Goal: Information Seeking & Learning: Check status

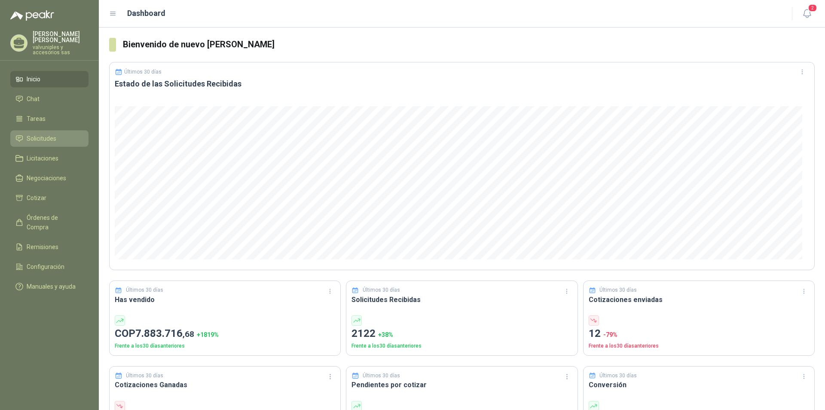
click at [33, 134] on span "Solicitudes" at bounding box center [42, 138] width 30 height 9
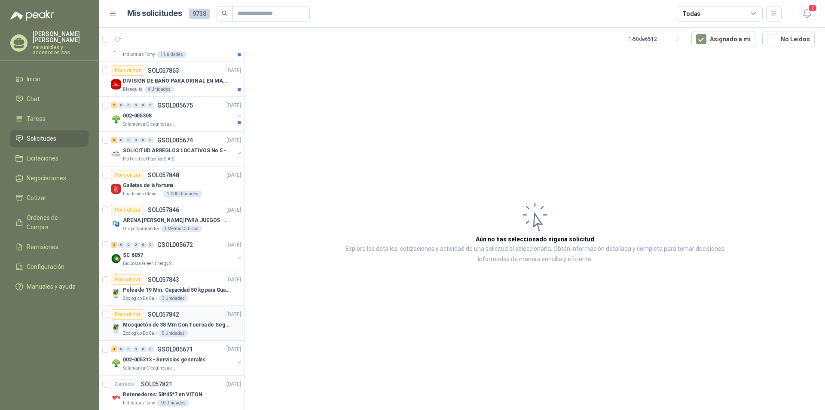
scroll to position [1269, 0]
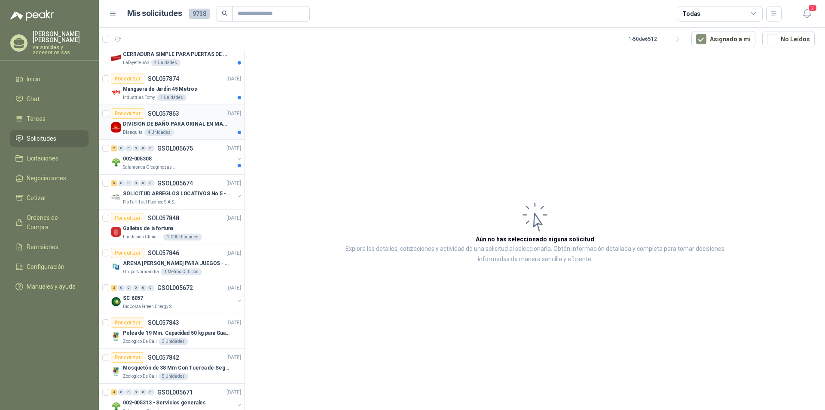
click at [148, 124] on p "DIVISION DE BAÑO PARA ORINAL EN MADERA O PLASTICA" at bounding box center [176, 124] width 107 height 8
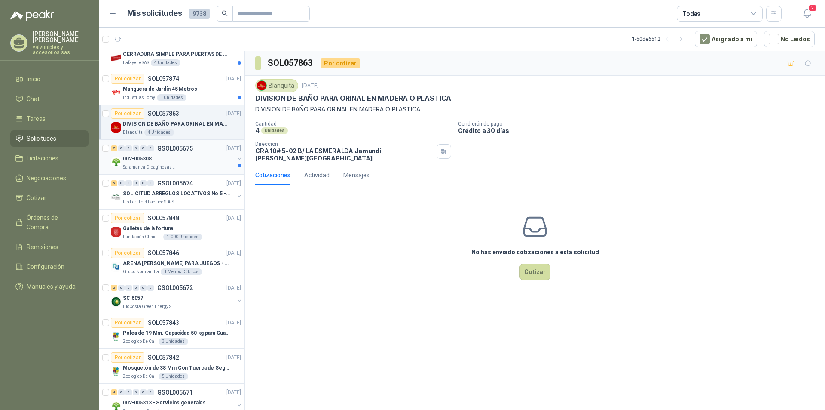
click at [137, 158] on p "002-005308" at bounding box center [137, 159] width 29 height 8
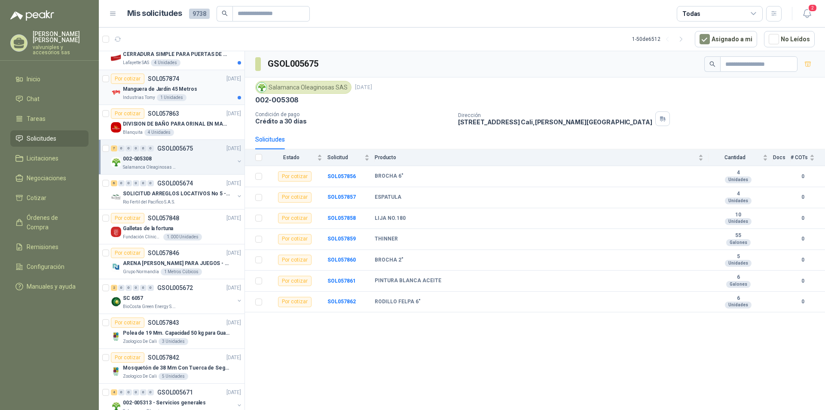
click at [148, 88] on p "Manguera de Jardín 45 Metros" at bounding box center [160, 89] width 74 height 8
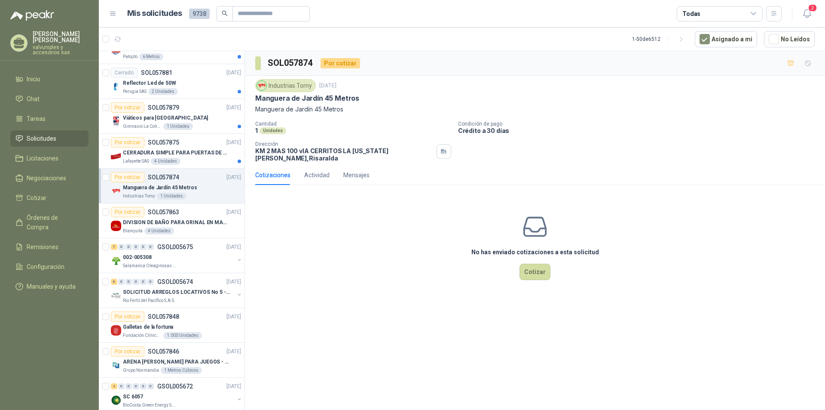
scroll to position [1158, 0]
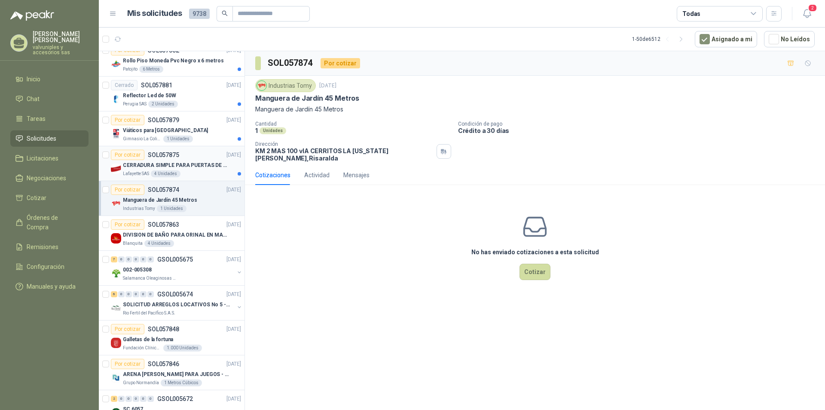
click at [146, 163] on p "CERRADURA SIMPLE PARA PUERTAS DE VIDRIO" at bounding box center [176, 165] width 107 height 8
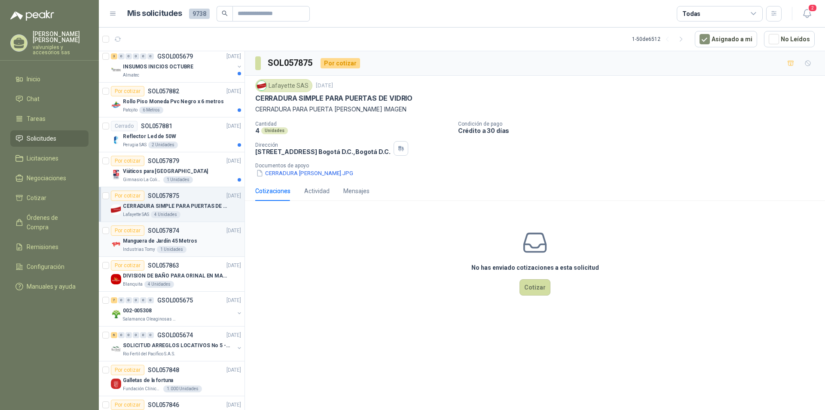
scroll to position [1107, 0]
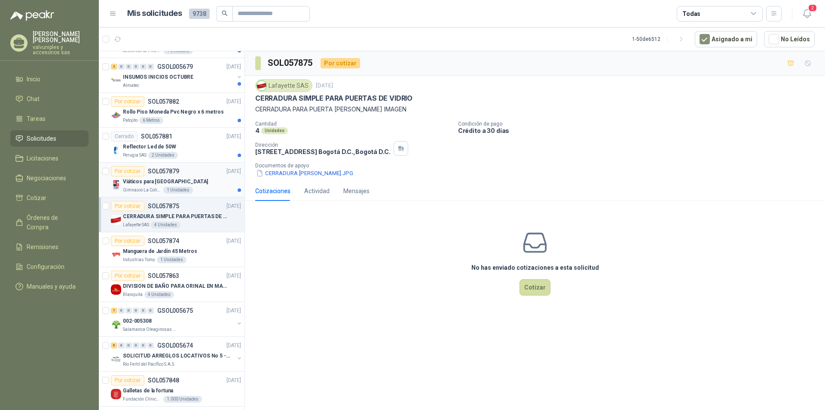
click at [148, 182] on p "Viáticos para [GEOGRAPHIC_DATA]" at bounding box center [165, 182] width 85 height 8
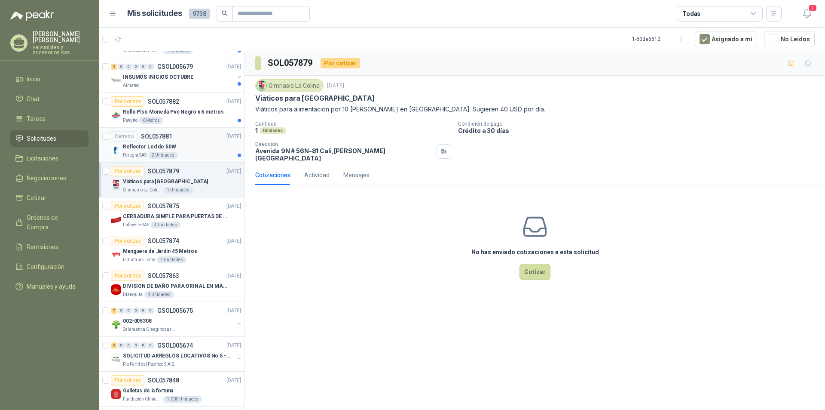
click at [138, 148] on p "Reflector Led de 50W" at bounding box center [149, 147] width 53 height 8
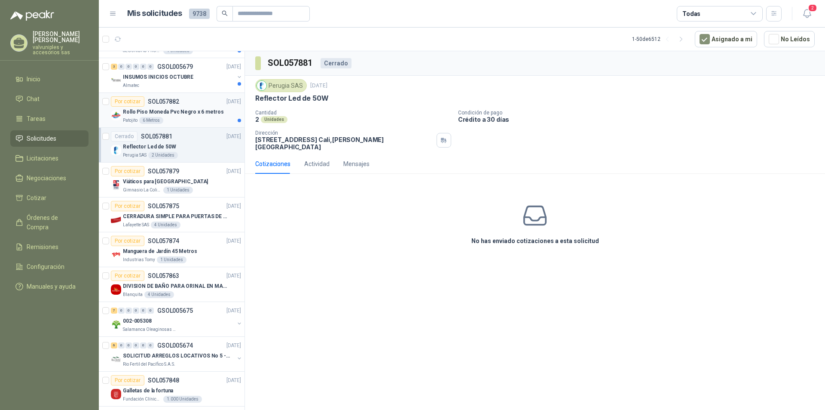
click at [152, 113] on p "Rollo Piso Moneda Pvc Negro x 6 metros" at bounding box center [173, 112] width 101 height 8
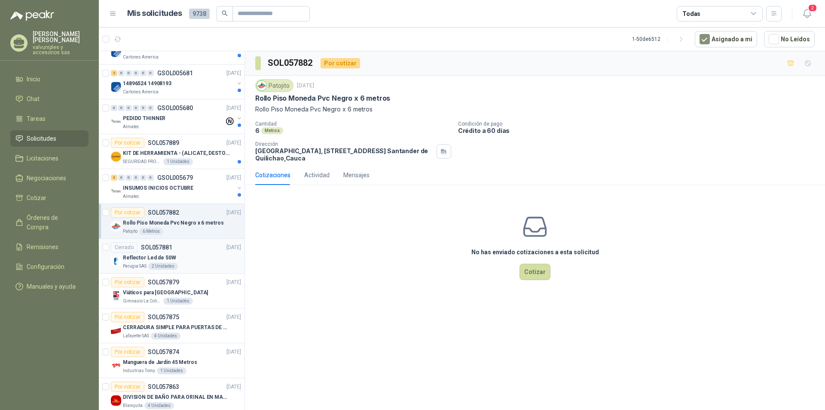
scroll to position [984, 0]
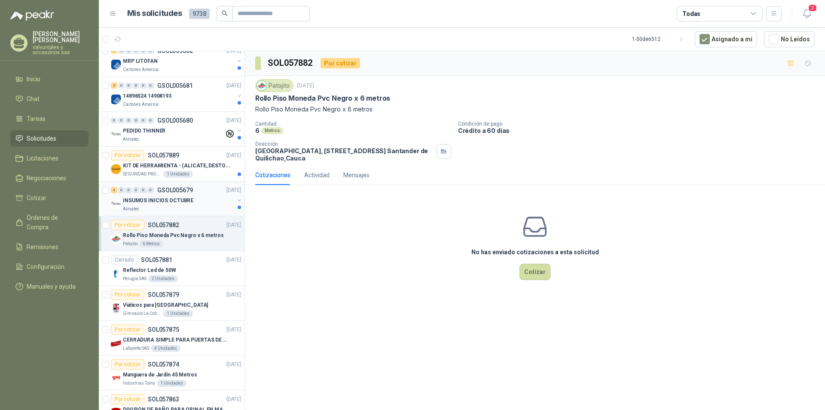
click at [153, 197] on p "INSUMOS INICIOS OCTUBRE" at bounding box center [158, 200] width 70 height 8
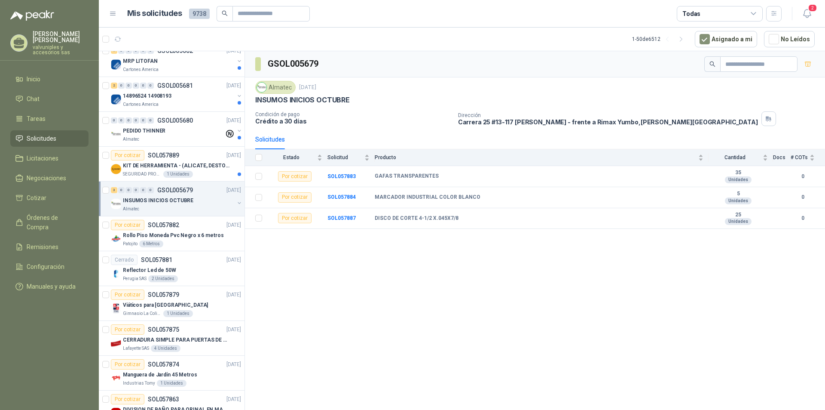
click at [146, 199] on p "INSUMOS INICIOS OCTUBRE" at bounding box center [158, 200] width 70 height 8
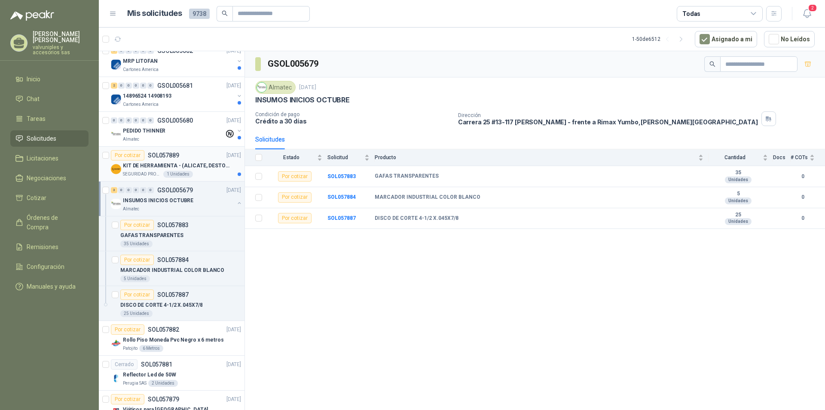
click at [156, 160] on div "KIT DE HERRAMIENTA - (ALICATE, DESTORNILLADOR,LLAVE DE EXPANSION, CRUCETA,LLAVE…" at bounding box center [182, 165] width 118 height 10
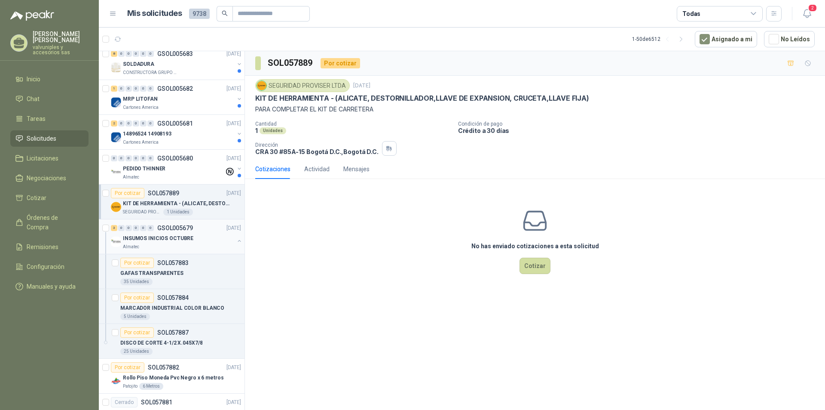
scroll to position [940, 0]
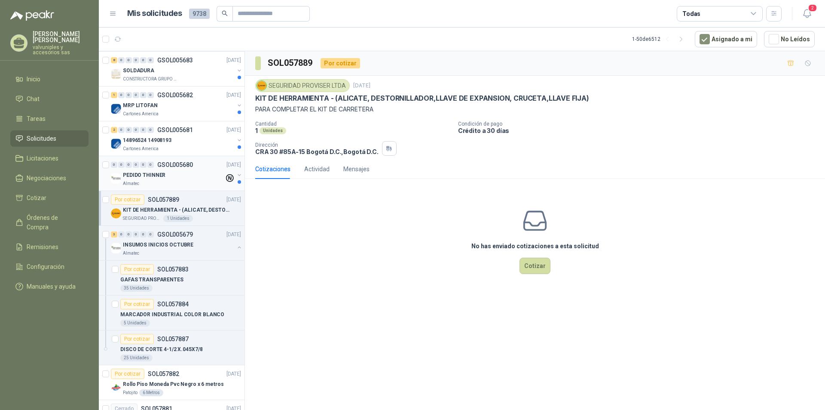
click at [129, 175] on p "PEDIDO THINNER" at bounding box center [144, 175] width 43 height 8
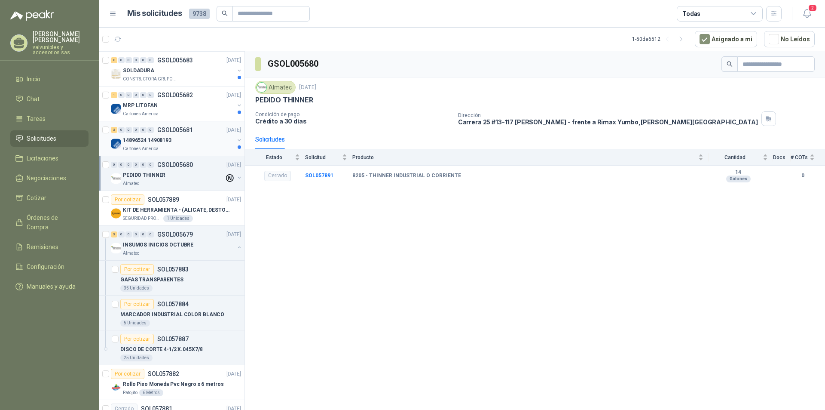
click at [136, 140] on p "14896524 14908193" at bounding box center [147, 140] width 49 height 8
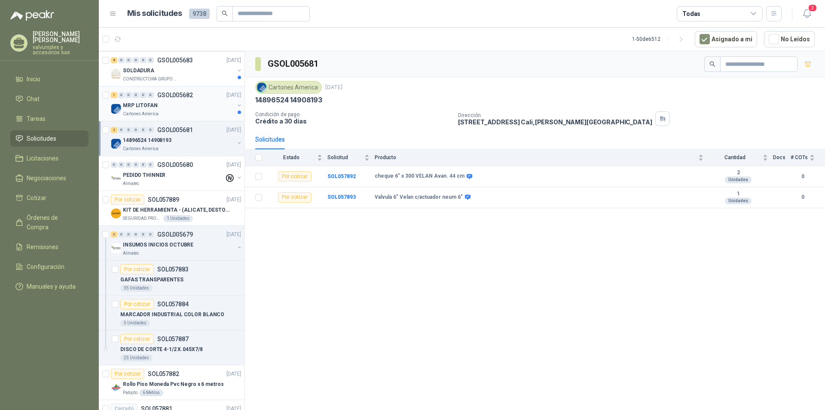
click at [139, 104] on p "MRP LITOFAN" at bounding box center [140, 105] width 35 height 8
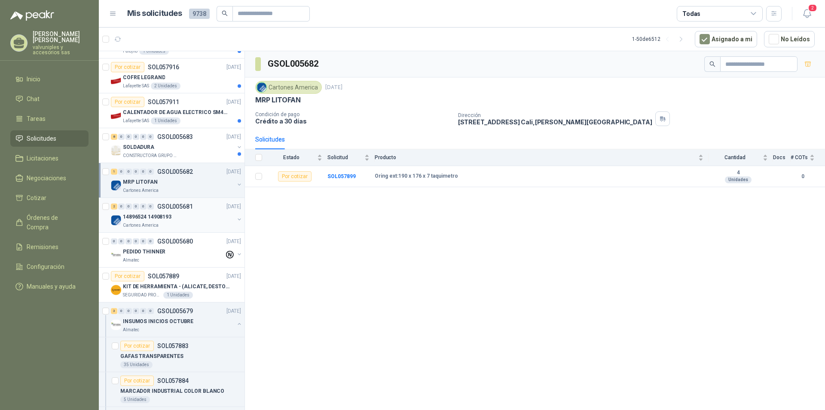
scroll to position [852, 0]
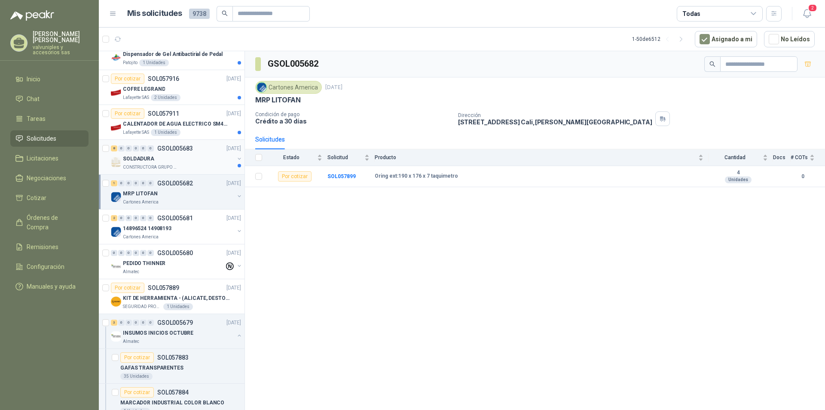
click at [132, 155] on p "SOLDADURA" at bounding box center [138, 159] width 31 height 8
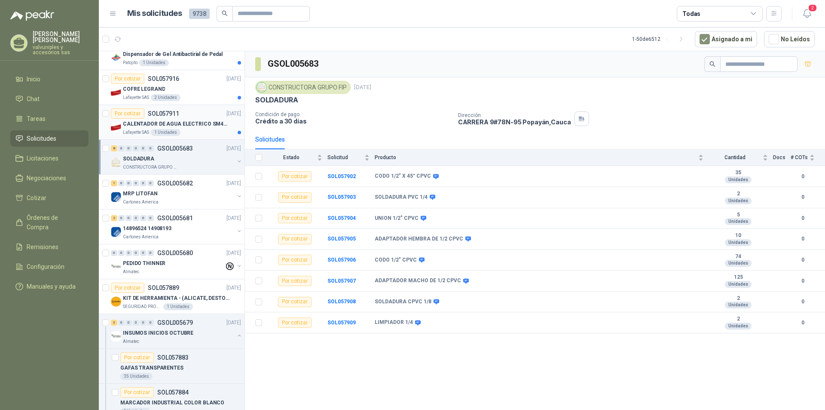
click at [158, 123] on p "CALENTADOR DE AGUA ELECTRICO SM400 5-9LITROS" at bounding box center [176, 124] width 107 height 8
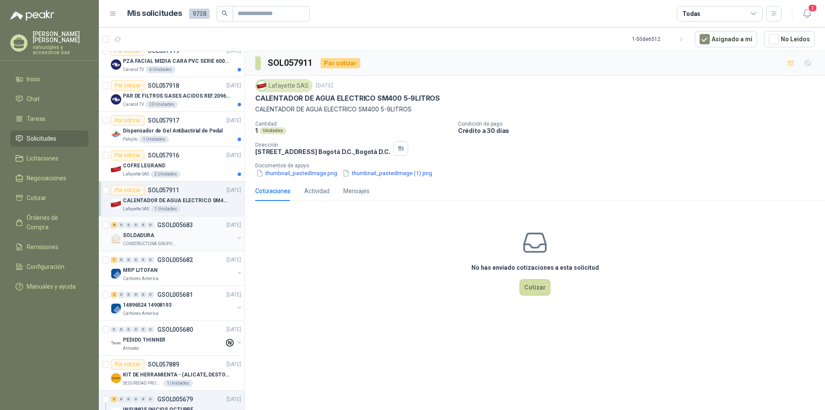
scroll to position [770, 0]
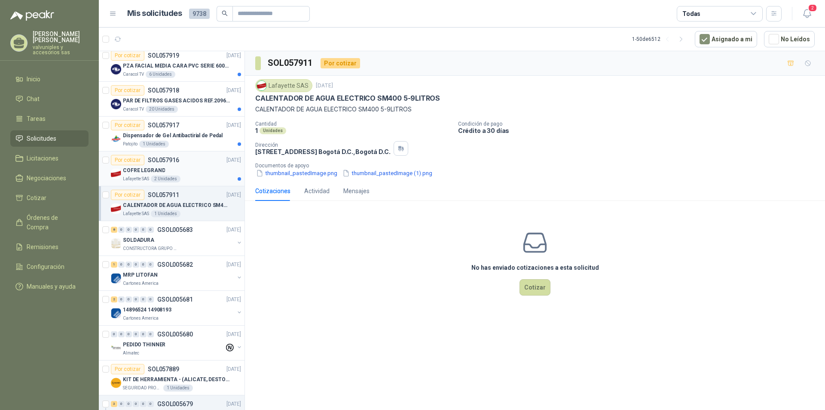
click at [138, 171] on p "COFRE LEGRAND" at bounding box center [144, 170] width 42 height 8
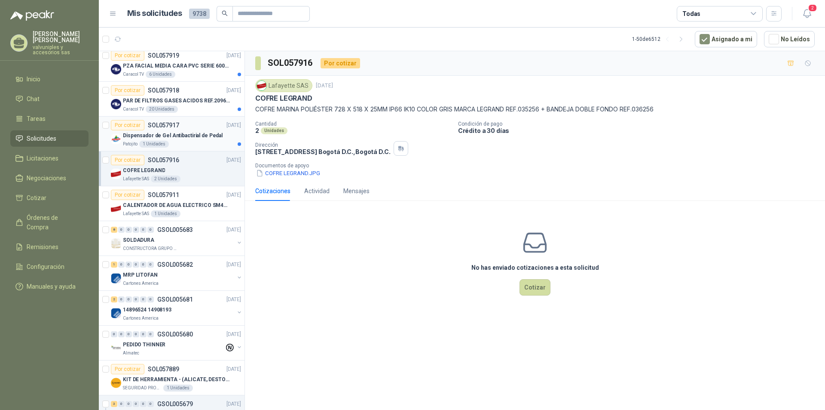
click at [144, 134] on p "Dispensador de Gel Antibactirial de Pedal" at bounding box center [173, 136] width 100 height 8
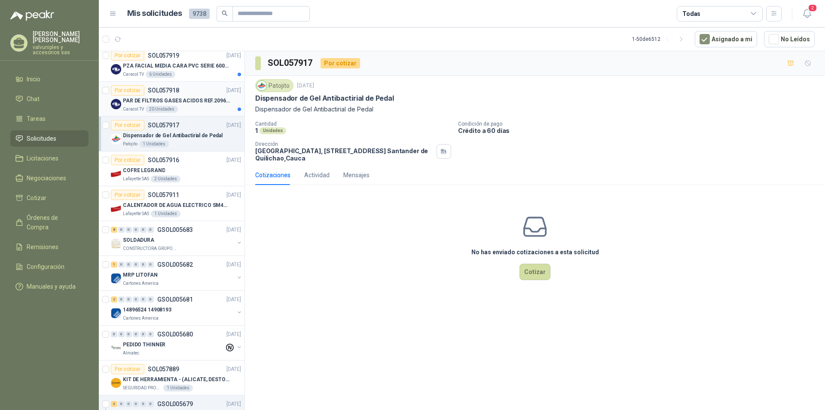
click at [149, 101] on p "PAR DE FILTROS GASES ACIDOS REF.2096 3M" at bounding box center [176, 101] width 107 height 8
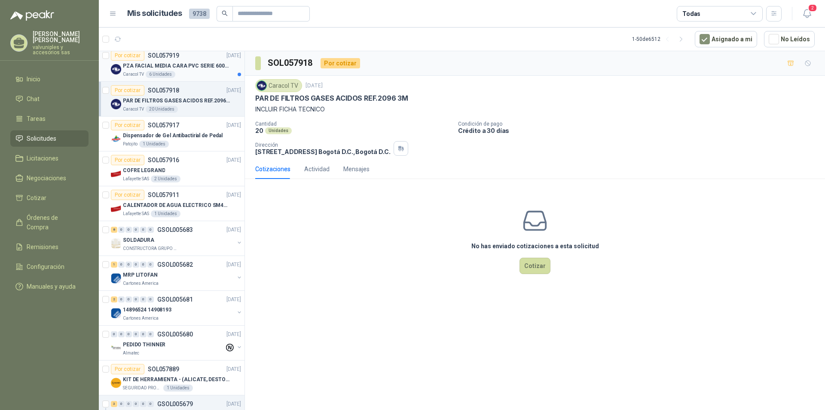
click at [149, 67] on p "PZA FACIAL MEDIA CARA PVC SERIE 6000 3M" at bounding box center [176, 66] width 107 height 8
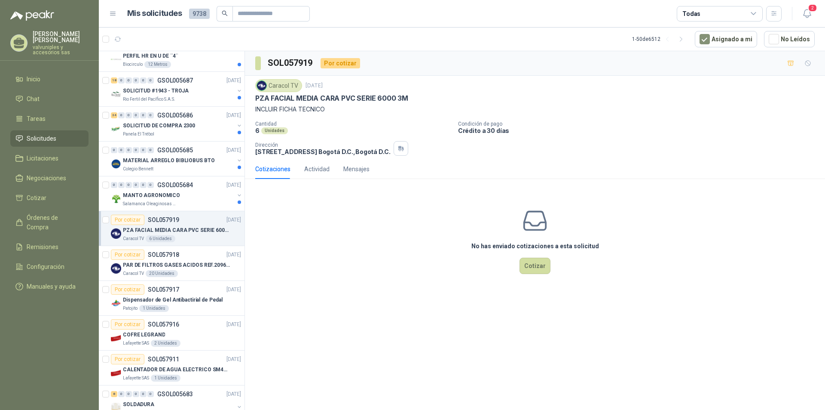
scroll to position [570, 0]
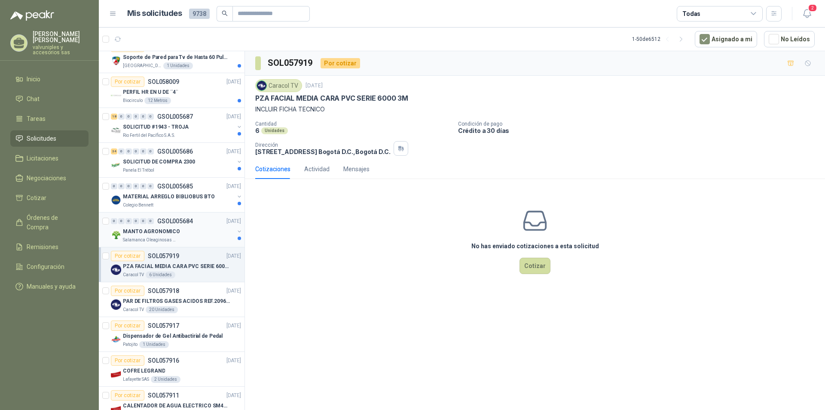
click at [143, 230] on p "MANTO AGRONOMICO" at bounding box center [151, 231] width 57 height 8
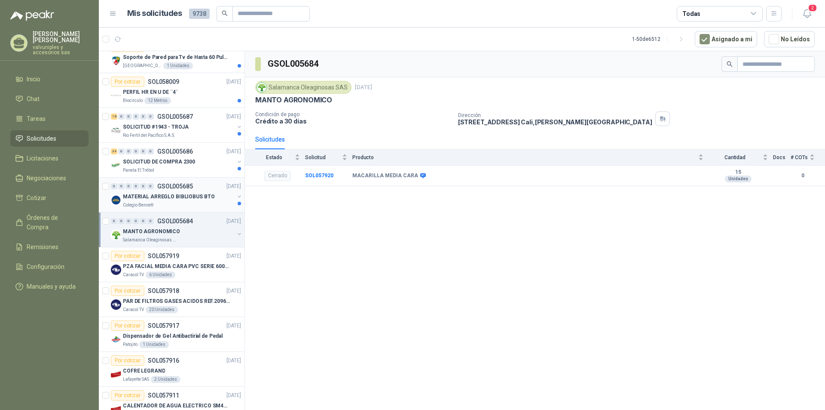
click at [143, 194] on p "MATERIAL ARREGLO BIBLIOBUS BTO" at bounding box center [169, 197] width 92 height 8
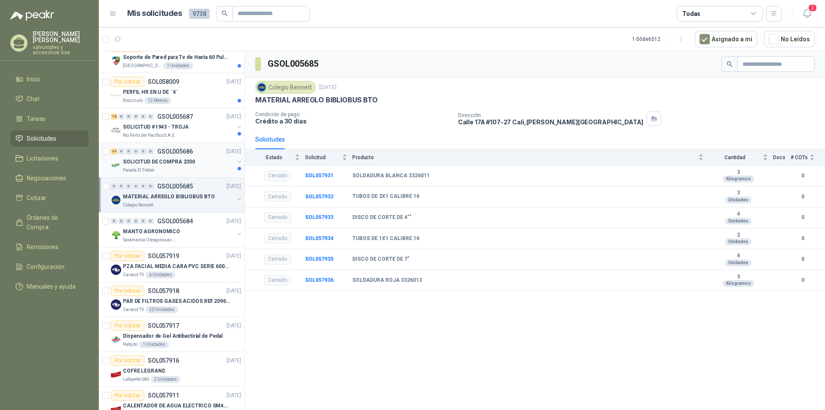
click at [135, 159] on p "SOLICITUD DE COMPRA 2300" at bounding box center [159, 162] width 72 height 8
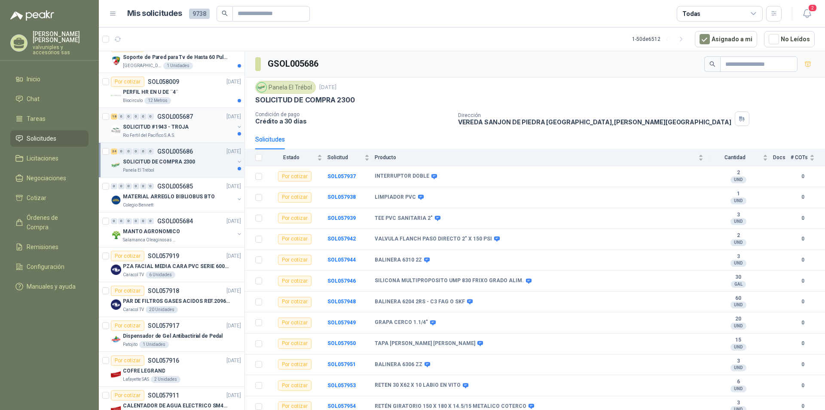
click at [140, 130] on p "SOLICITUD #1943 - TROJA" at bounding box center [156, 127] width 66 height 8
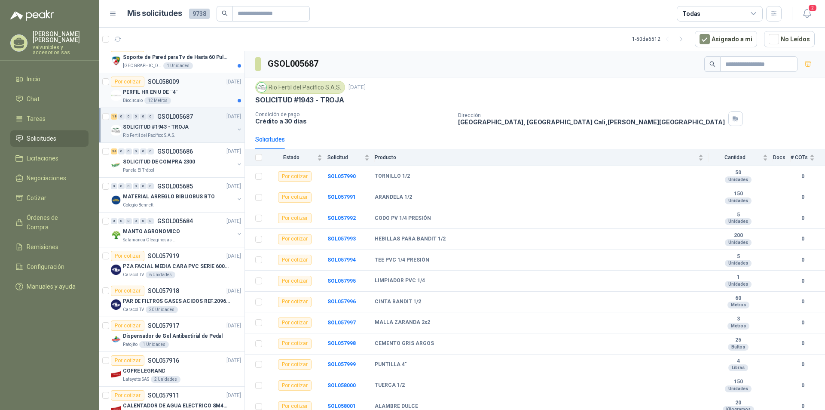
click at [138, 91] on p "PERFIL HR EN U DE ¨4¨" at bounding box center [150, 92] width 55 height 8
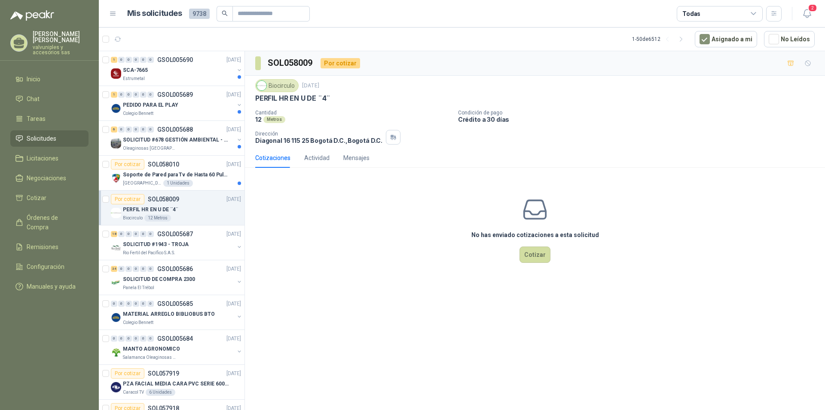
scroll to position [448, 0]
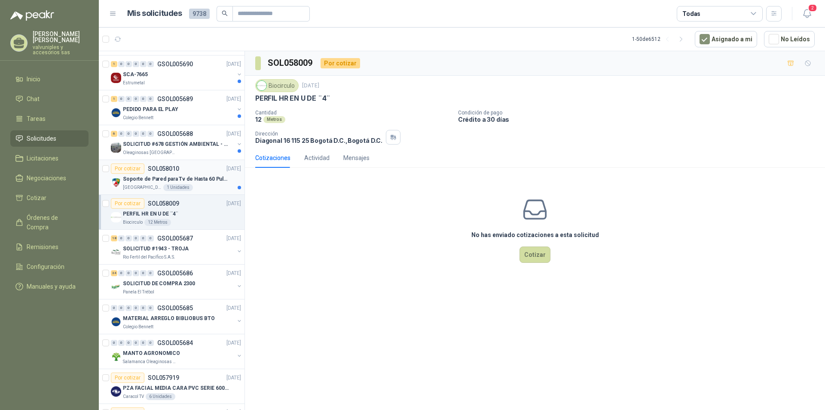
click at [147, 178] on p "Soporte de Pared para Tv de Hasta 60 Pulgadas con Brazo Articulado" at bounding box center [176, 179] width 107 height 8
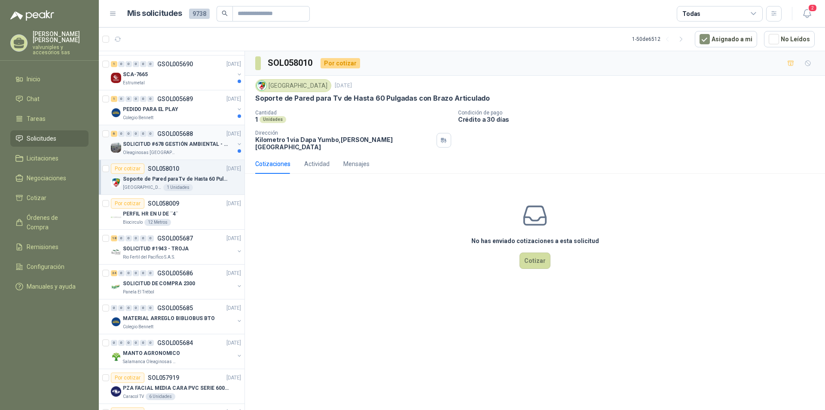
click at [155, 142] on p "SOLICITUD #678 GESTIÓN AMBIENTAL - TUMACO" at bounding box center [176, 144] width 107 height 8
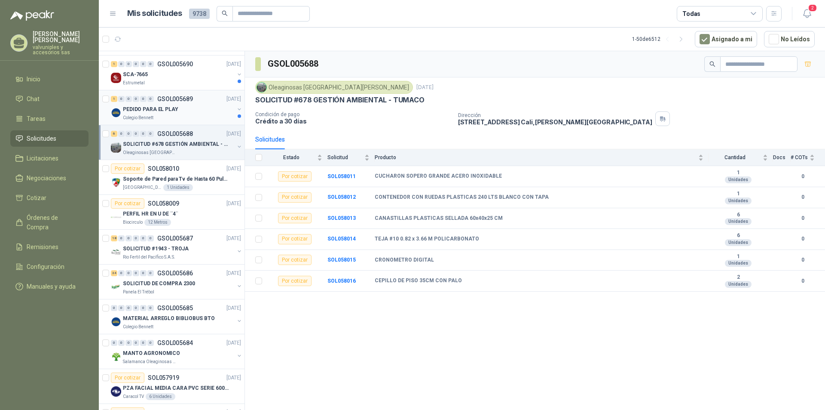
click at [148, 106] on p "PEDIDO PARA EL PLAY" at bounding box center [150, 109] width 55 height 8
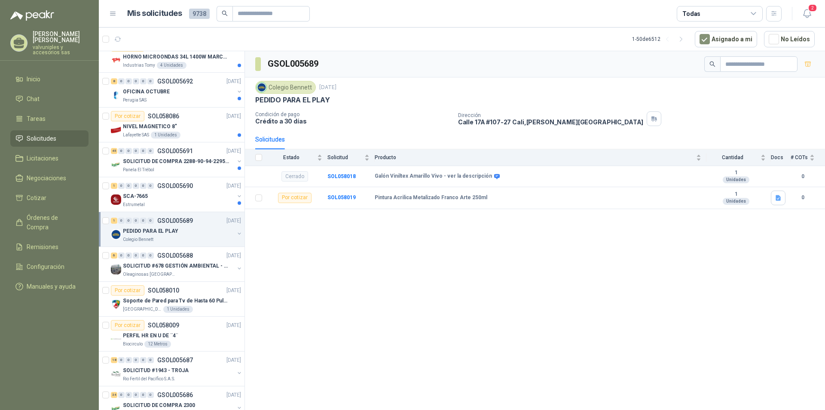
scroll to position [320, 0]
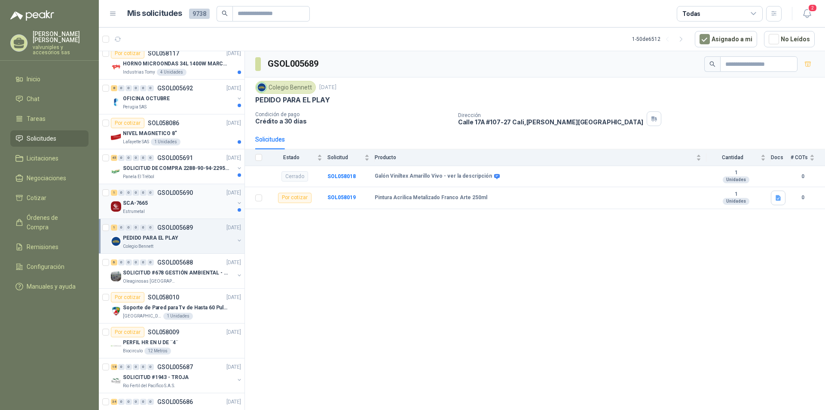
click at [138, 201] on p "SCA-7665" at bounding box center [135, 203] width 25 height 8
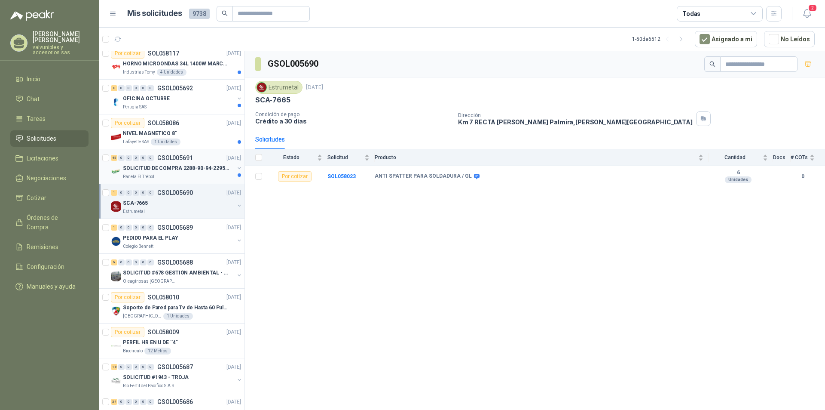
click at [154, 165] on p "SOLICITUD DE COMPRA 2288-90-94-2295-96-2301-02-04" at bounding box center [176, 168] width 107 height 8
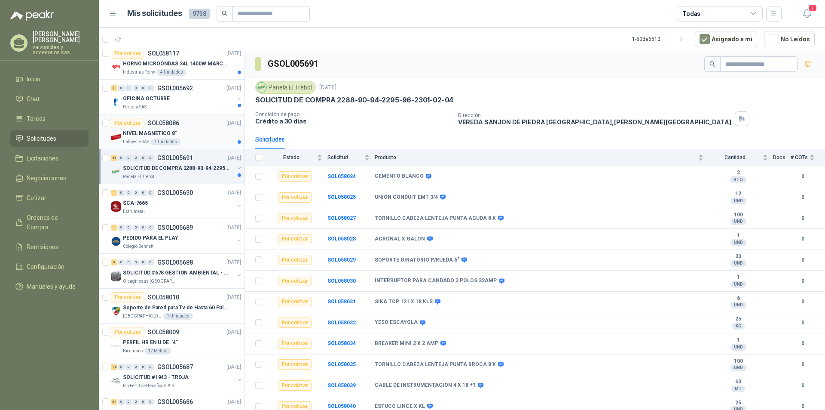
click at [142, 133] on p "NIVEL MAGNETICO 8"" at bounding box center [150, 133] width 54 height 8
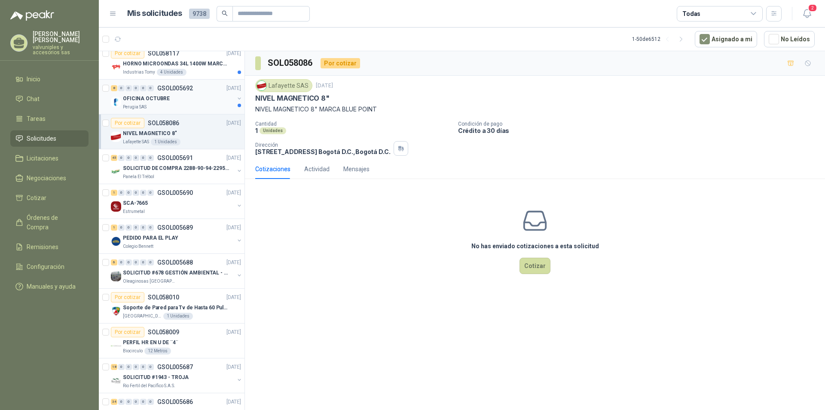
click at [142, 95] on p "OFICINA OCTUBRE" at bounding box center [146, 99] width 47 height 8
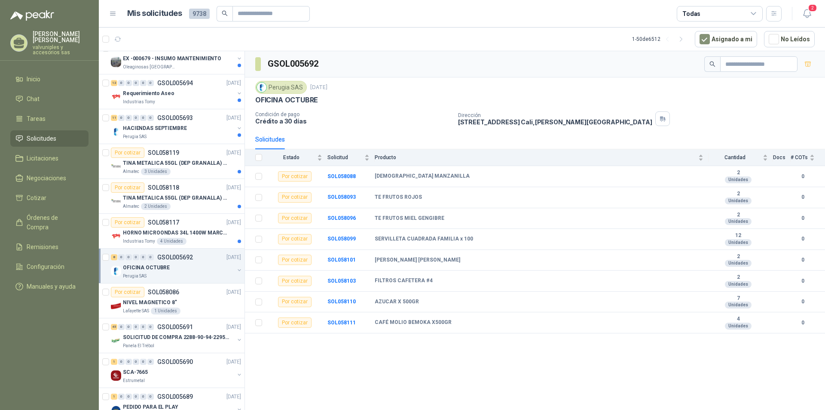
scroll to position [140, 0]
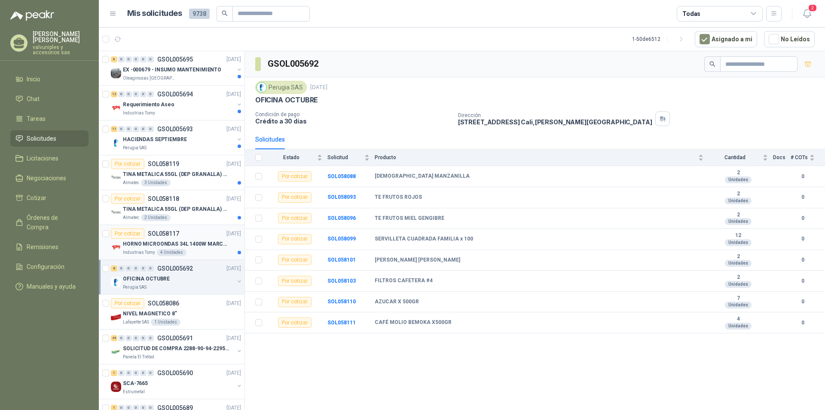
click at [172, 241] on p "HORNO MICROONDAS 34L 1400W MARCA TORNADO." at bounding box center [176, 244] width 107 height 8
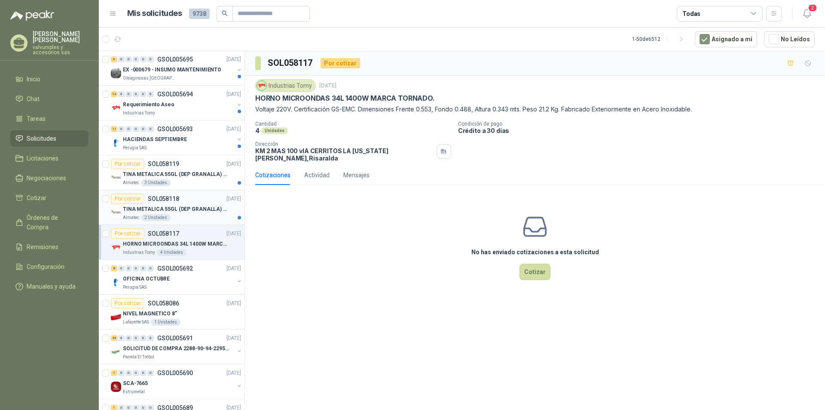
click at [146, 207] on p "TINA METALICA 55GL (DEP GRANALLA) CON TAPA" at bounding box center [176, 209] width 107 height 8
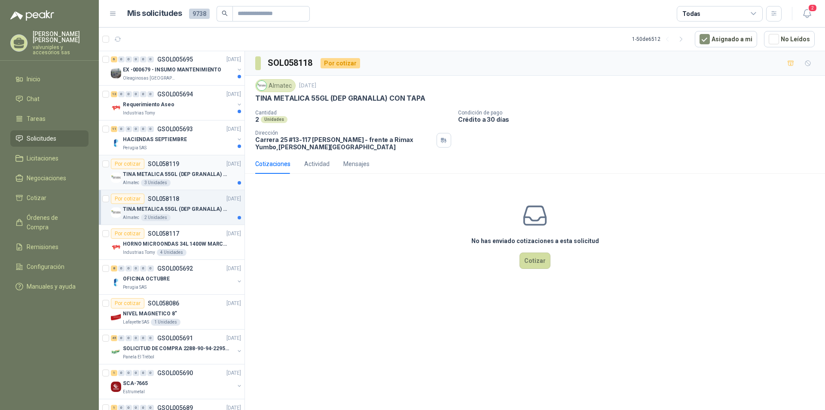
click at [141, 173] on p "TINA METALICA 55GL (DEP GRANALLA) CON TAPA" at bounding box center [176, 174] width 107 height 8
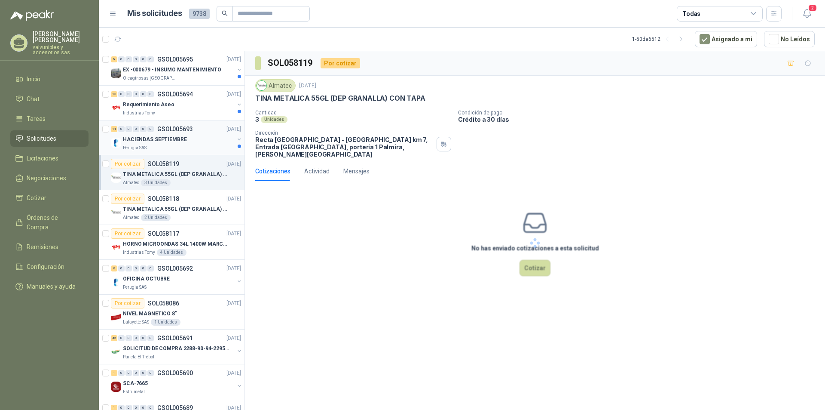
click at [144, 141] on p "HACIENDAS SEPTIEMBRE" at bounding box center [155, 139] width 64 height 8
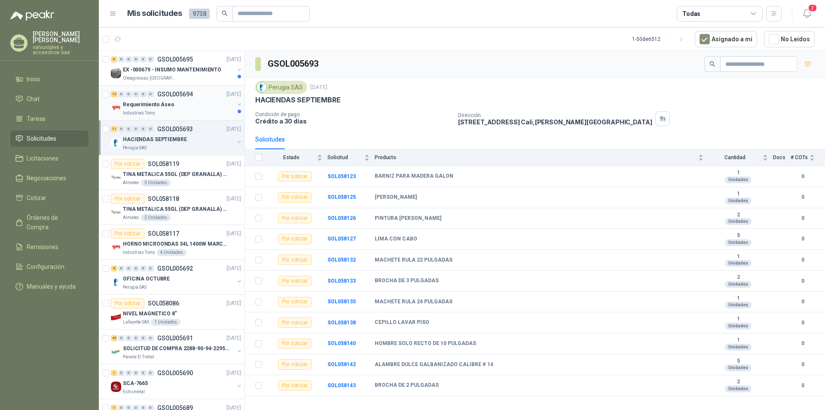
click at [128, 101] on p "Requerimiento Aseo" at bounding box center [149, 105] width 52 height 8
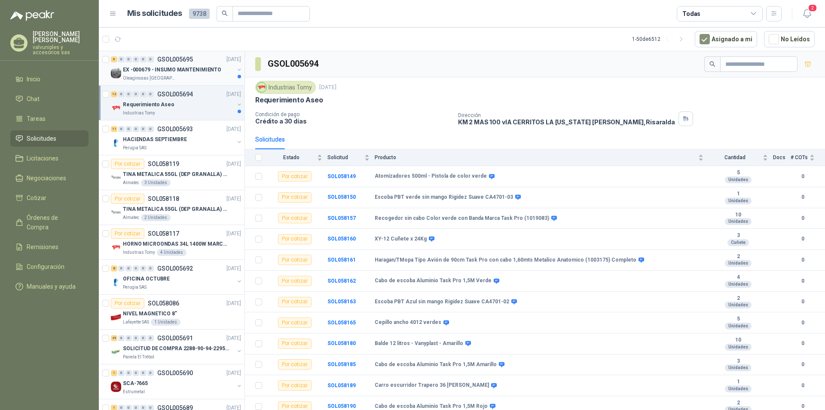
click at [138, 69] on p "EX -000679 - INSUMO MANTENIMIENTO" at bounding box center [172, 70] width 98 height 8
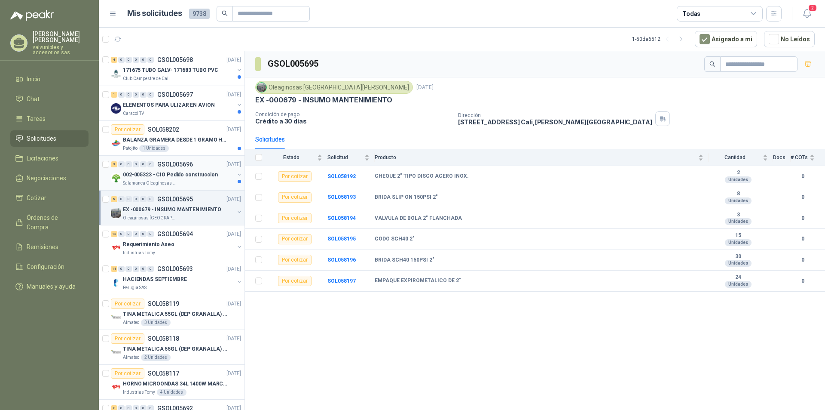
click at [146, 174] on p "002-005323 - CIO Pedido construccion" at bounding box center [170, 175] width 95 height 8
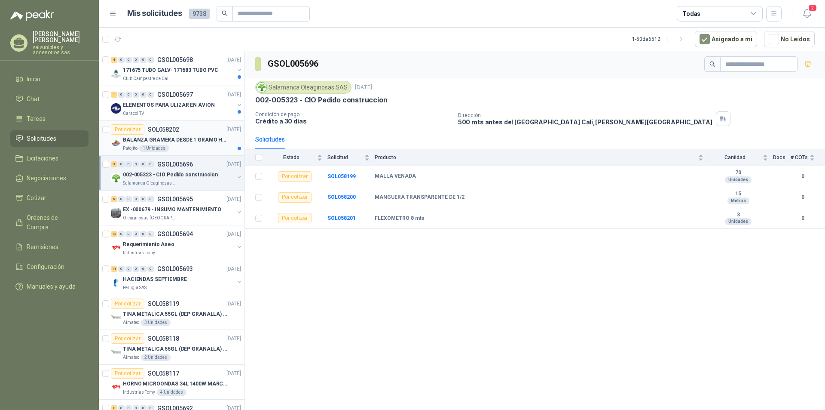
click at [141, 138] on p "BALANZA GRAMERA DESDE 1 GRAMO HASTA 5 GRAMOS" at bounding box center [176, 140] width 107 height 8
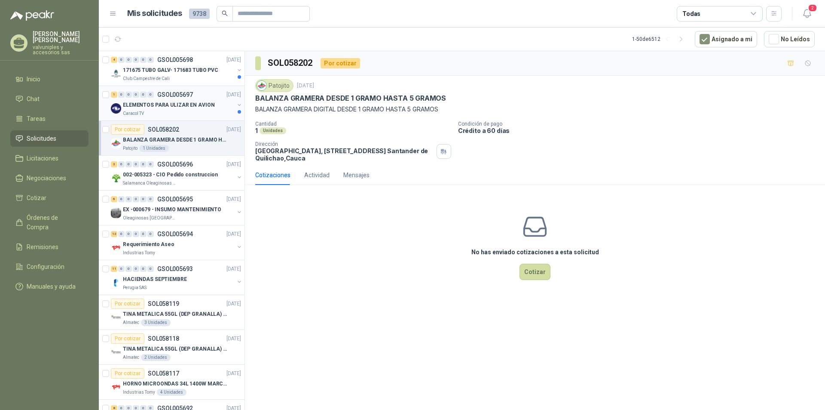
click at [145, 108] on p "ELEMENTOS PARA ULIZAR EN AVION" at bounding box center [169, 105] width 92 height 8
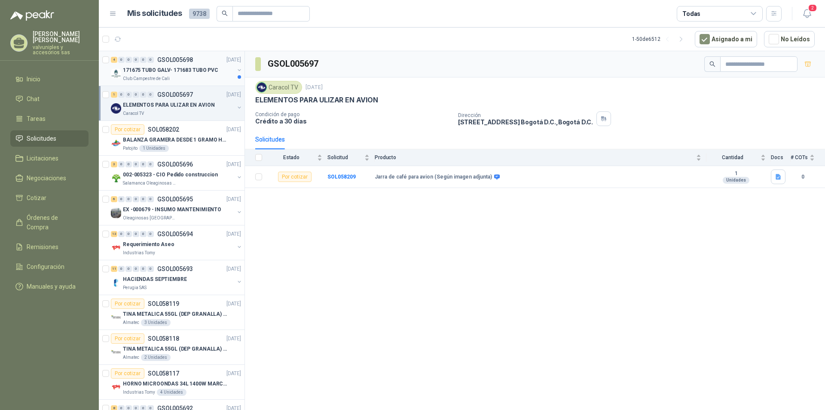
click at [152, 66] on p "171675 TUBO GALV- 171683 TUBO PVC" at bounding box center [170, 70] width 95 height 8
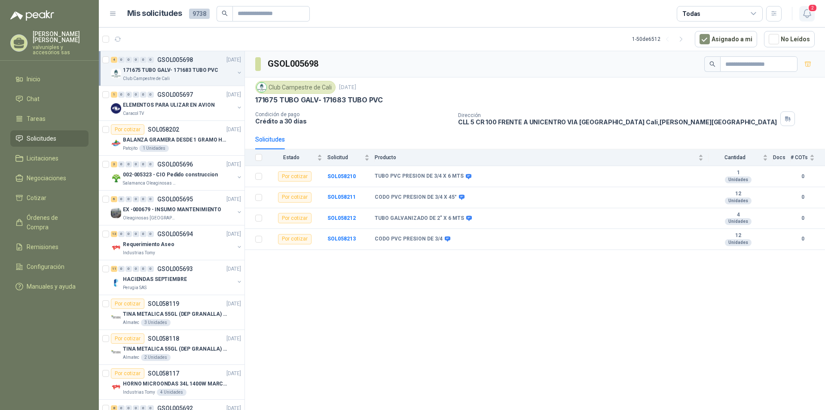
click at [807, 9] on icon "button" at bounding box center [807, 13] width 11 height 11
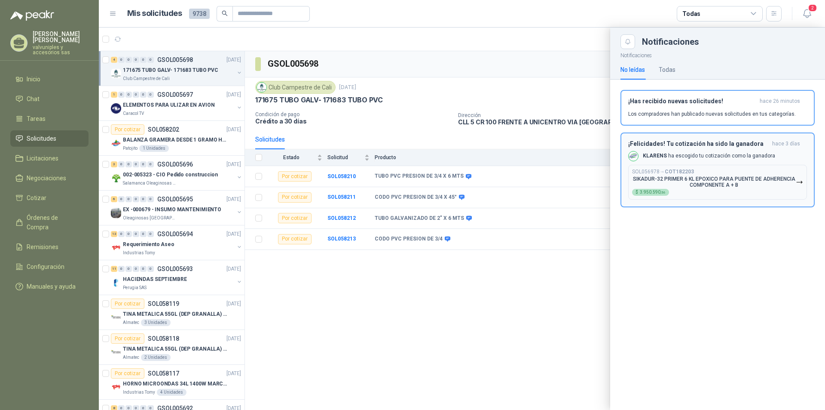
click at [715, 148] on div "¡Felicidades! Tu cotización ha sido la ganadora hace 3 [PERSON_NAME] [PERSON_NA…" at bounding box center [717, 169] width 179 height 59
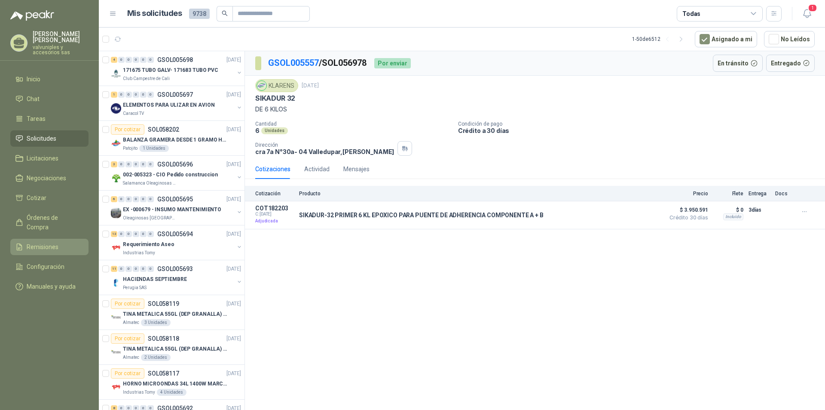
click at [40, 242] on span "Remisiones" at bounding box center [43, 246] width 32 height 9
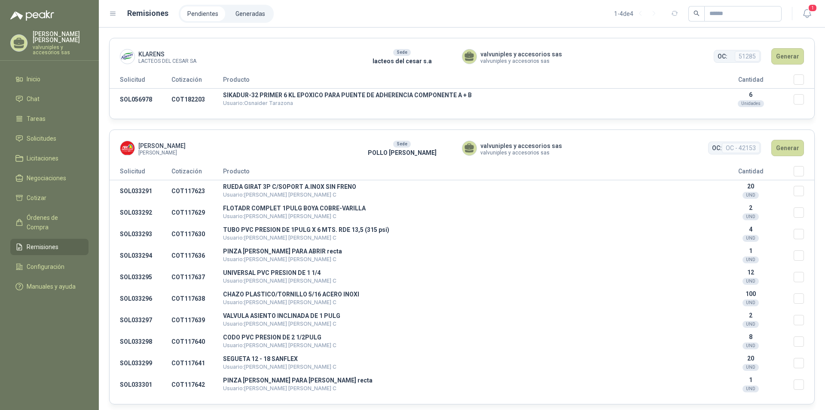
click at [200, 15] on li "Pendientes" at bounding box center [203, 13] width 45 height 15
click at [202, 15] on li "Pendientes" at bounding box center [203, 13] width 45 height 15
click at [251, 12] on li "Generadas" at bounding box center [250, 13] width 43 height 15
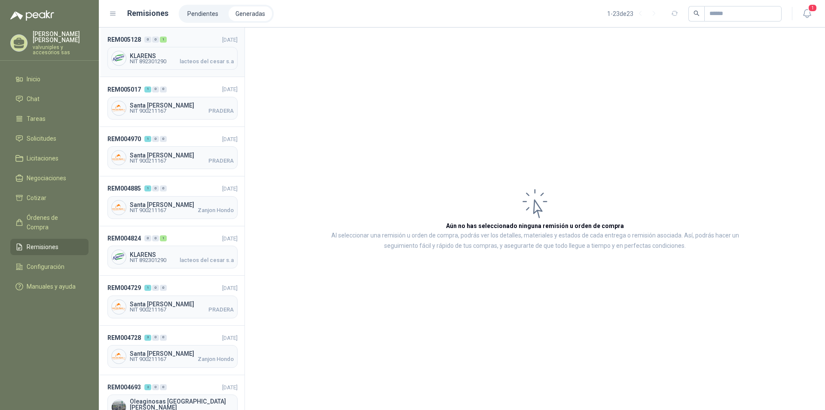
click at [150, 54] on span "KLARENS" at bounding box center [182, 56] width 104 height 6
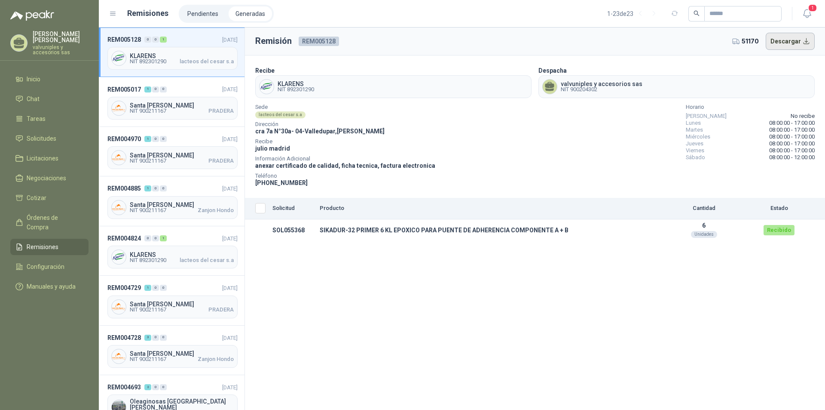
click at [779, 42] on button "Descargar" at bounding box center [790, 41] width 49 height 17
click at [44, 213] on span "Órdenes de Compra" at bounding box center [54, 222] width 54 height 19
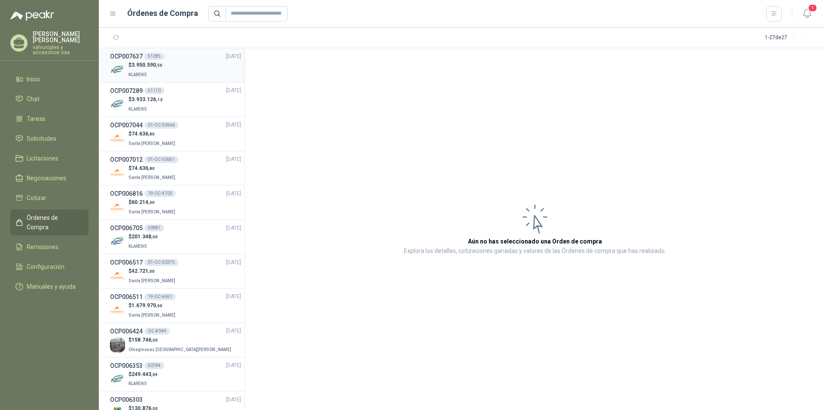
click at [120, 57] on h3 "OCP007637" at bounding box center [126, 56] width 33 height 9
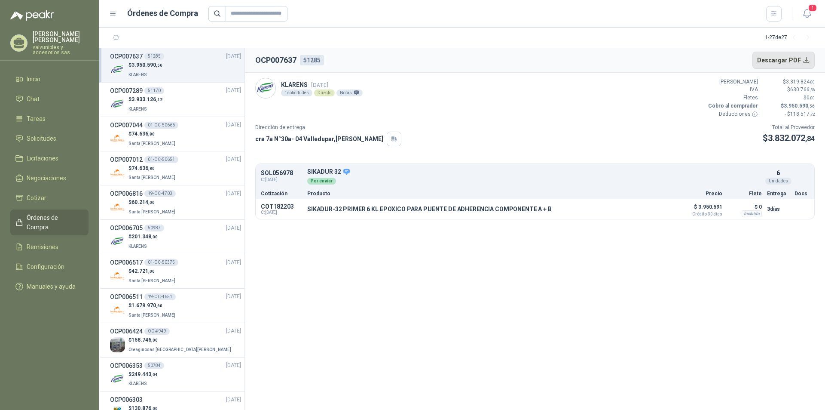
click at [784, 60] on button "Descargar PDF" at bounding box center [784, 60] width 63 height 17
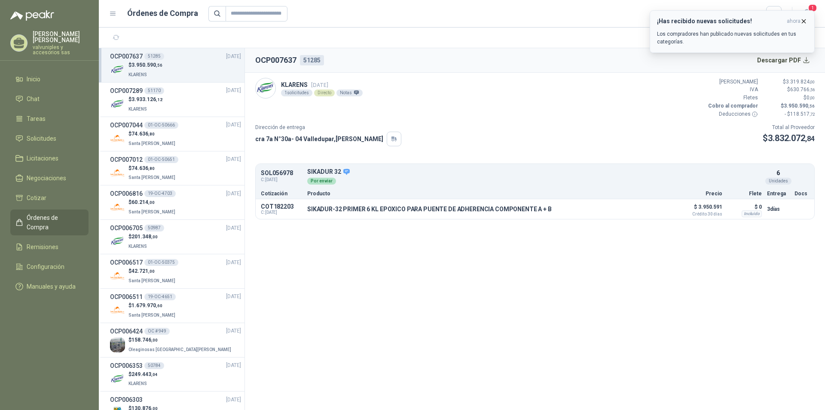
click at [685, 21] on h3 "¡Has recibido nuevas solicitudes!" at bounding box center [720, 21] width 126 height 7
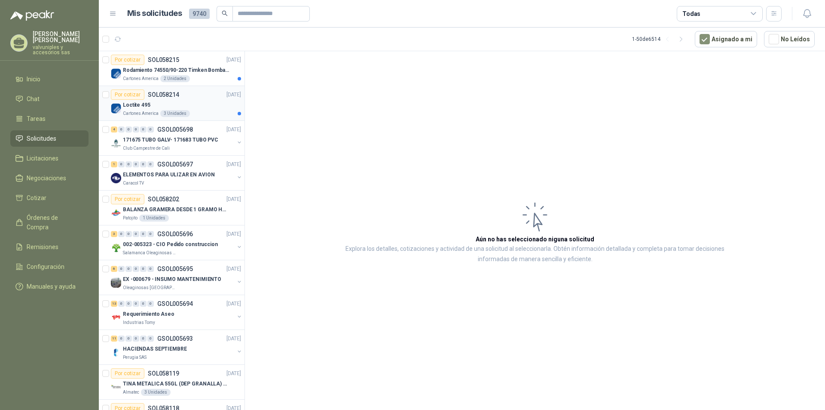
click at [135, 104] on p "Loctite 495" at bounding box center [137, 105] width 28 height 8
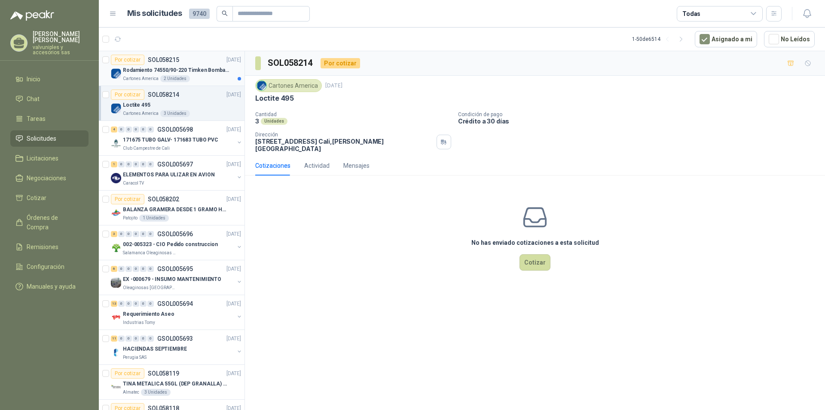
click at [138, 68] on p "Rodamiento 74550/90-220 Timken BombaVG40" at bounding box center [176, 70] width 107 height 8
